Goal: Task Accomplishment & Management: Use online tool/utility

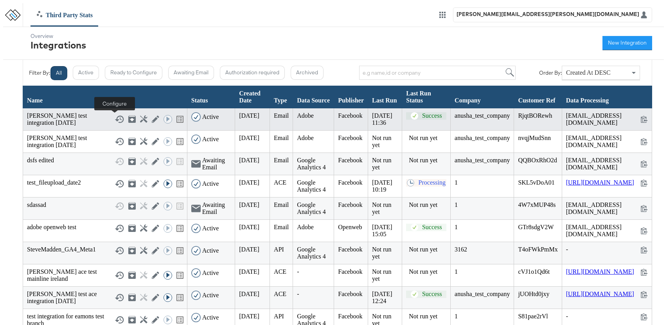
click at [140, 117] on icon at bounding box center [143, 118] width 7 height 7
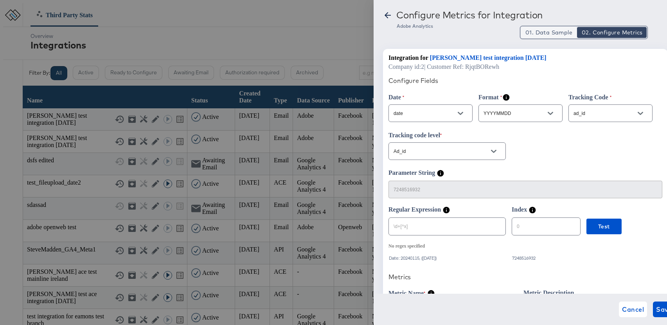
click at [542, 33] on span "01. Data Sample" at bounding box center [548, 33] width 47 height 8
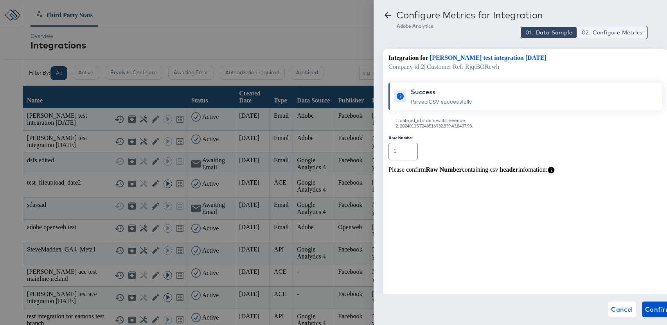
click at [613, 36] on span "02. Configure Metrics" at bounding box center [611, 33] width 61 height 8
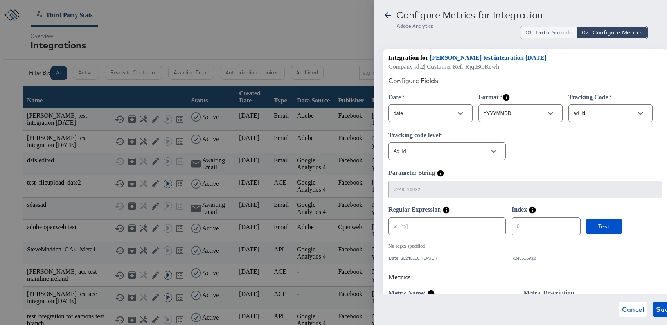
click at [539, 36] on span "01. Data Sample" at bounding box center [548, 33] width 47 height 8
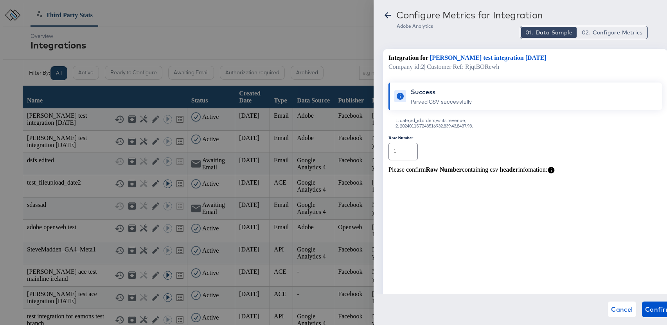
type button "1"
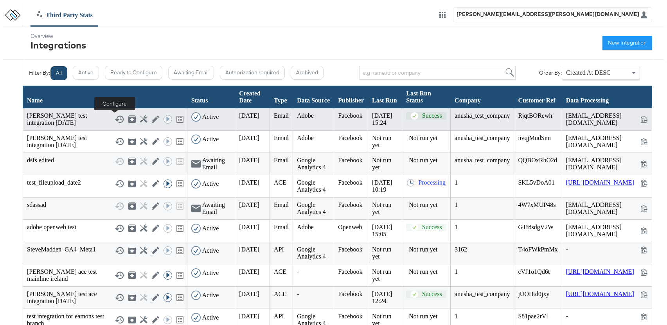
click at [140, 117] on icon at bounding box center [143, 118] width 7 height 7
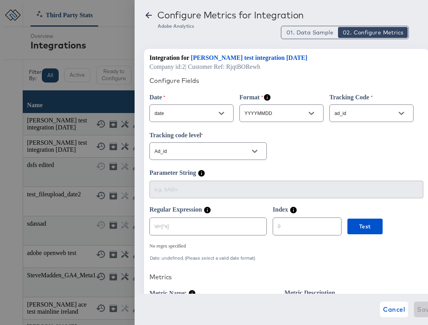
click at [150, 16] on icon at bounding box center [148, 15] width 9 height 9
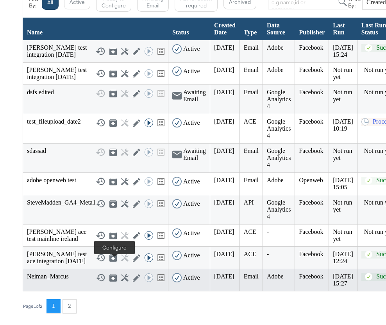
click at [121, 274] on icon at bounding box center [124, 277] width 7 height 7
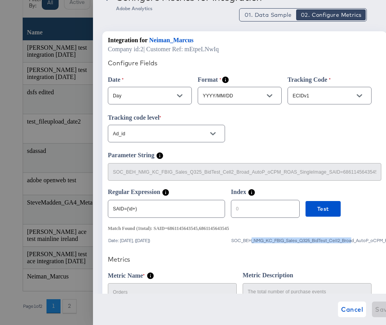
drag, startPoint x: 252, startPoint y: 243, endPoint x: 353, endPoint y: 244, distance: 100.9
click at [353, 243] on div "SOC_BEH_NMG_KC_FBIG_Sales_Q325_BidTest_Cell2_Broad_AutoP_oCPM_ROAS_SingleImage_…" at bounding box center [350, 240] width 239 height 5
click at [271, 249] on div "Configure Fields Date Day Format YYYY/MM/DD Tracking Code ECIDv1 Tracking code …" at bounding box center [245, 330] width 274 height 555
drag, startPoint x: 242, startPoint y: 242, endPoint x: 348, endPoint y: 243, distance: 106.3
click at [348, 243] on div "SOC_BEH_NMG_KC_FBIG_Sales_Q325_BidTest_Cell2_Broad_AutoP_oCPM_ROAS_SingleImage_…" at bounding box center [350, 240] width 239 height 5
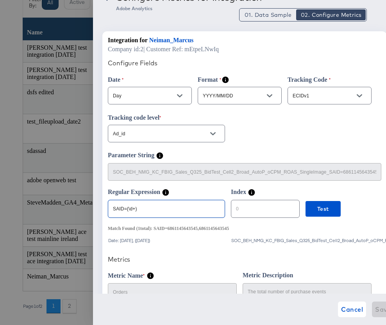
click at [151, 212] on input "SAID=(\d+)" at bounding box center [166, 205] width 116 height 17
type input "SAID="
click at [269, 13] on span "01. Data Sample" at bounding box center [268, 15] width 47 height 8
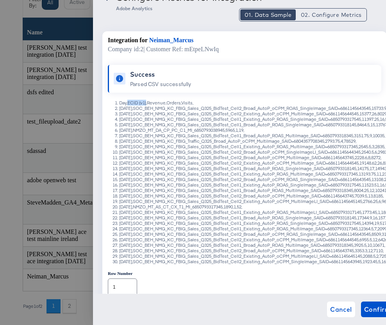
drag, startPoint x: 128, startPoint y: 103, endPoint x: 147, endPoint y: 104, distance: 18.8
click at [147, 104] on li "Day,ECID (v1),Revenue,Orders,Visits," at bounding box center [252, 102] width 267 height 5
drag, startPoint x: 156, startPoint y: 109, endPoint x: 346, endPoint y: 108, distance: 190.0
click at [346, 108] on li "2025/09/27,SOC_BEH_NMG_KC_FBIG_Sales_Q325_BidTest_Cell2_Broad_AutoP_oCPM_ROAS_S…" at bounding box center [252, 108] width 267 height 5
click at [339, 13] on span "02. Configure Metrics" at bounding box center [331, 15] width 61 height 8
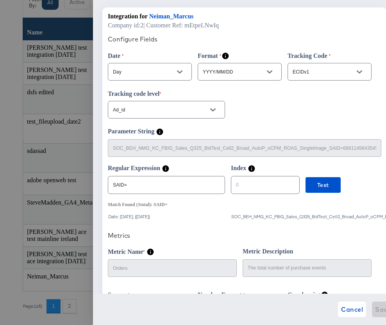
drag, startPoint x: 236, startPoint y: 219, endPoint x: 351, endPoint y: 220, distance: 114.9
click at [356, 219] on div "SOC_BEH_NMG_KC_FBIG_Sales_Q325_BidTest_Cell2_Broad_AutoP_oCPM_ROAS_SingleImage_…" at bounding box center [350, 216] width 239 height 5
drag, startPoint x: 236, startPoint y: 218, endPoint x: 374, endPoint y: 221, distance: 138.4
click at [374, 219] on div "SOC_BEH_NMG_KC_FBIG_Sales_Q325_BidTest_Cell2_Broad_AutoP_oCPM_ROAS_SingleImage_…" at bounding box center [350, 216] width 239 height 5
click at [292, 221] on div "Configure Fields Date Day Format YYYY/MM/DD Tracking Code ECIDv1 Tracking code …" at bounding box center [245, 306] width 274 height 555
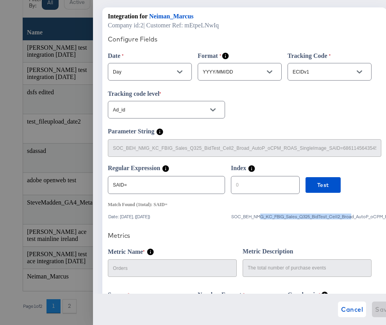
drag, startPoint x: 262, startPoint y: 219, endPoint x: 352, endPoint y: 218, distance: 89.9
click at [352, 218] on div "SOC_BEH_NMG_KC_FBIG_Sales_Q325_BidTest_Cell2_Broad_AutoP_oCPM_ROAS_SingleImage_…" at bounding box center [350, 216] width 239 height 5
click at [135, 187] on input "SAID=" at bounding box center [166, 181] width 116 height 17
click at [97, 188] on div "Configure Metrics for Integration Adobe Analytics 01. Data Sample 02. Configure…" at bounding box center [239, 162] width 293 height 325
paste input "(\d+)"
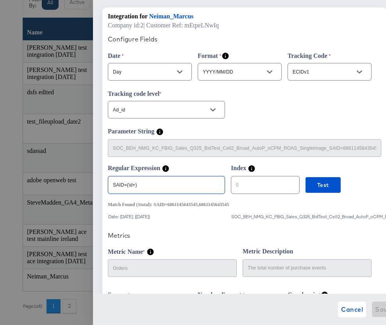
drag, startPoint x: 142, startPoint y: 188, endPoint x: 107, endPoint y: 187, distance: 34.8
click at [107, 187] on div "Integration for Neiman_Marcus Company id: 2 | Customer Ref: mEtpeLNwIq Configur…" at bounding box center [244, 298] width 285 height 582
paste input "(?<=SAID=).+"
type input "(?<=SAID=).+"
click at [341, 306] on span "Cancel" at bounding box center [352, 309] width 22 height 11
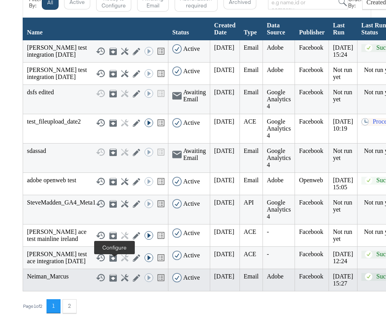
click at [121, 274] on icon at bounding box center [124, 277] width 7 height 7
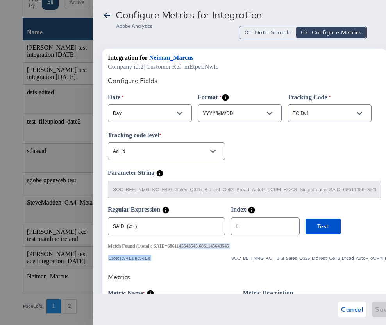
drag, startPoint x: 188, startPoint y: 248, endPoint x: 241, endPoint y: 252, distance: 52.5
click at [263, 248] on div "Match Found ( 1 total): SAID=6861145643545,6861145643545" at bounding box center [245, 246] width 274 height 6
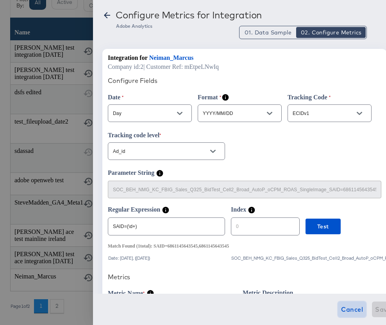
click at [341, 310] on span "Cancel" at bounding box center [352, 309] width 22 height 11
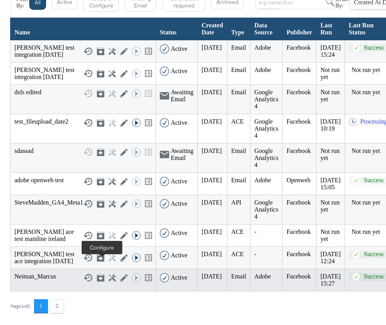
click at [109, 274] on icon at bounding box center [112, 277] width 7 height 7
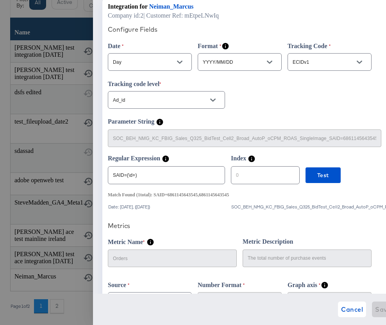
scroll to position [52, 0]
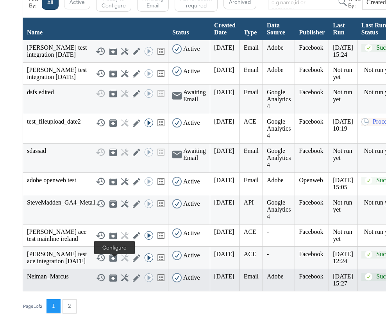
click at [121, 274] on icon at bounding box center [124, 277] width 7 height 7
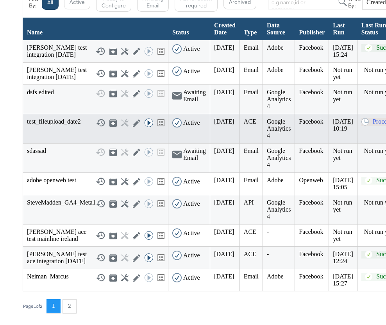
scroll to position [150, 0]
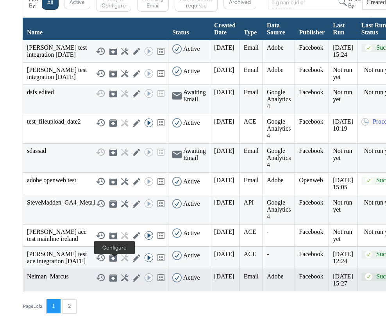
click at [121, 274] on icon at bounding box center [124, 277] width 7 height 7
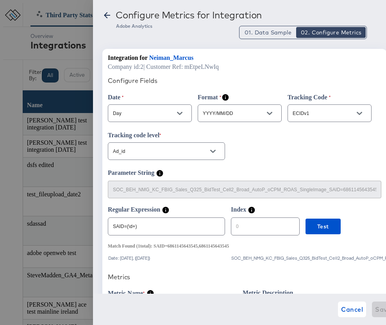
scroll to position [150, 0]
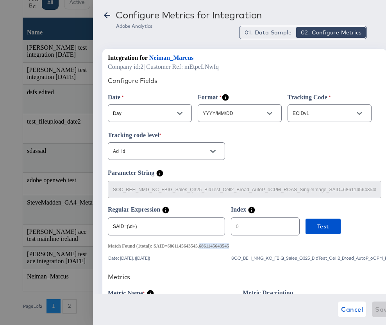
drag, startPoint x: 211, startPoint y: 247, endPoint x: 244, endPoint y: 248, distance: 33.6
click at [229, 248] on div "Match Found ( 1 total): SAID=6861145643545,6861145643545" at bounding box center [168, 246] width 121 height 6
copy div "6861145643545"
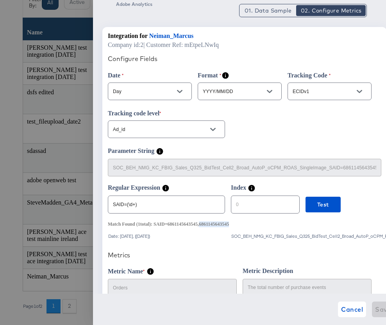
scroll to position [41, 0]
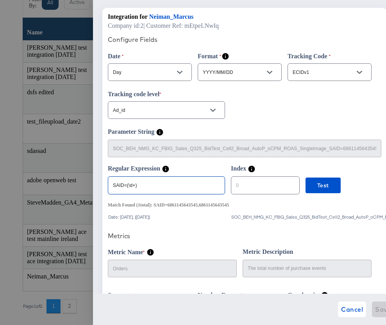
drag, startPoint x: 143, startPoint y: 186, endPoint x: 152, endPoint y: 186, distance: 9.8
click at [143, 186] on input "SAID=(\d+)" at bounding box center [166, 182] width 116 height 17
drag, startPoint x: 147, startPoint y: 186, endPoint x: 97, endPoint y: 187, distance: 50.1
click at [97, 187] on div "Configure Metrics for Integration Adobe Analytics 01. Data Sample 02. Configure…" at bounding box center [239, 162] width 293 height 325
paste input "(?<=SAID=).+"
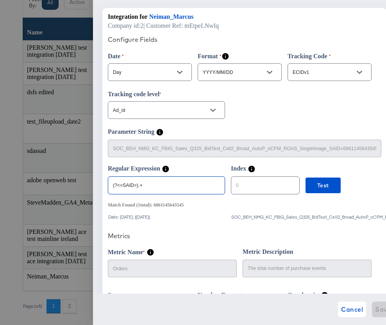
scroll to position [150, 3]
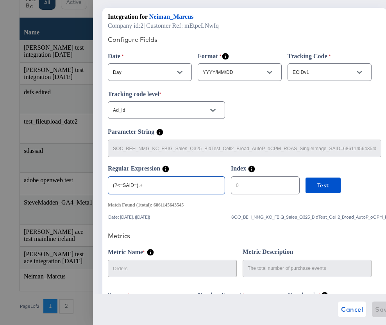
type input "(?<=SAID=).+"
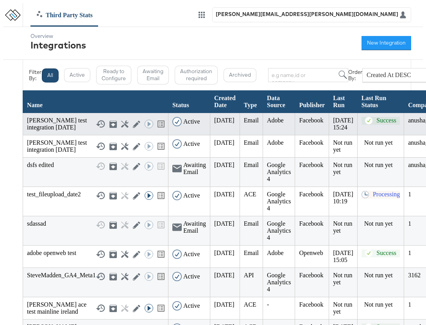
scroll to position [150, 0]
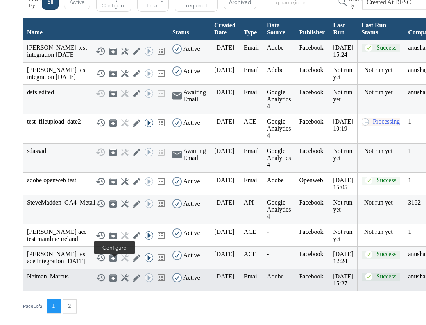
click at [121, 274] on icon at bounding box center [124, 277] width 7 height 7
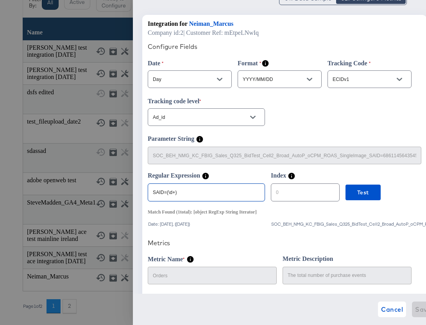
drag, startPoint x: 142, startPoint y: 195, endPoint x: 132, endPoint y: 196, distance: 9.4
click at [132, 196] on div "Configure Metrics for Integration Adobe Analytics 01. Data Sample 02. Configure…" at bounding box center [213, 162] width 426 height 325
paste input "(?<=SAID=).+"
type input "(?<=SAID=).+"
drag, startPoint x: 183, startPoint y: 194, endPoint x: 147, endPoint y: 194, distance: 36.0
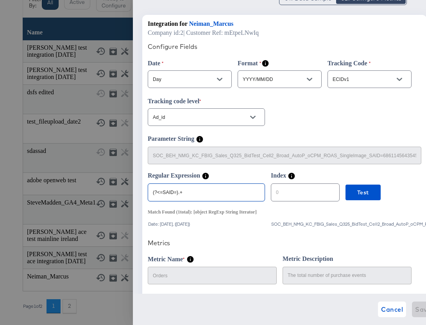
click at [147, 194] on div "Integration for Neiman_Marcus Company id: 2 | Customer Ref: mEtpeLNwIq Configur…" at bounding box center [284, 306] width 285 height 582
drag, startPoint x: 207, startPoint y: 194, endPoint x: 142, endPoint y: 195, distance: 64.9
click at [142, 195] on div "Integration for Neiman_Marcus Company id: 2 | Customer Ref: mEtpeLNwIq Configur…" at bounding box center [284, 306] width 285 height 582
type input "d"
paste input "(?<=SAID=).+"
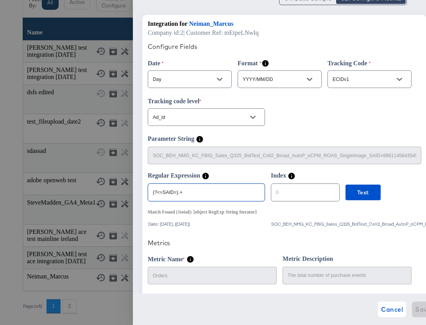
type input "(?<=SAID=).+"
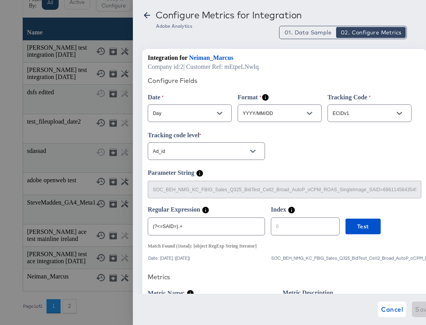
scroll to position [34, 0]
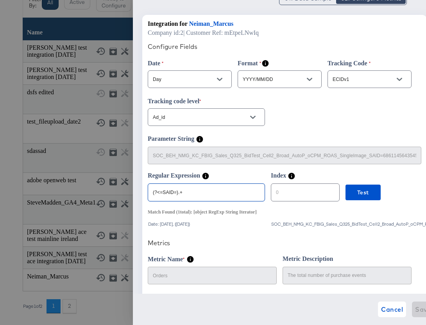
drag, startPoint x: 154, startPoint y: 194, endPoint x: 149, endPoint y: 193, distance: 4.7
click at [149, 193] on input "(?<=SAID=).+" at bounding box center [206, 189] width 116 height 17
drag, startPoint x: 191, startPoint y: 192, endPoint x: 132, endPoint y: 193, distance: 58.6
click at [132, 193] on div "Configure Metrics for Integration Adobe Analytics 01. Data Sample 02. Configure…" at bounding box center [213, 162] width 426 height 325
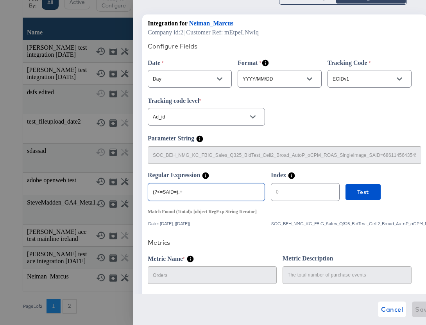
paste input "SAID=(\d+)"
type input "SAID=(\d+)"
type input "1"
